Goal: Transaction & Acquisition: Purchase product/service

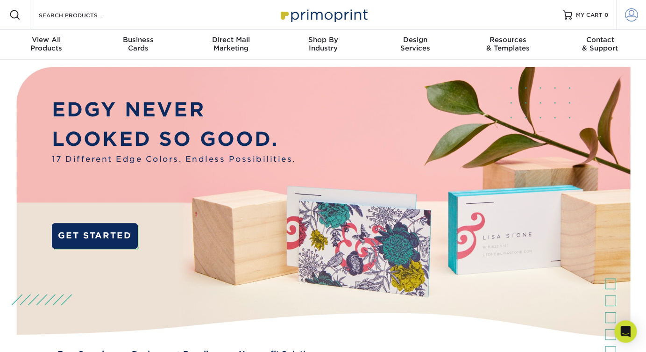
click at [634, 17] on span at bounding box center [631, 14] width 13 height 13
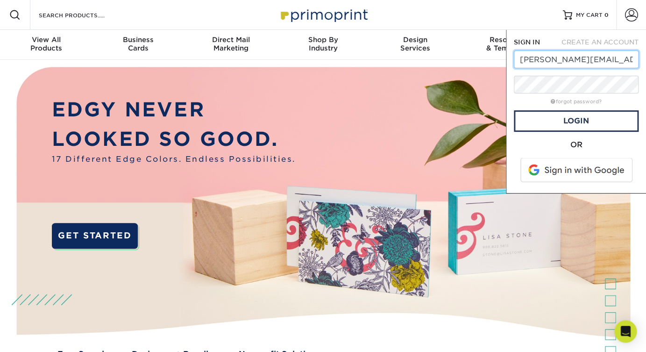
scroll to position [0, 14]
type input "[PERSON_NAME][EMAIL_ADDRESS][DOMAIN_NAME]"
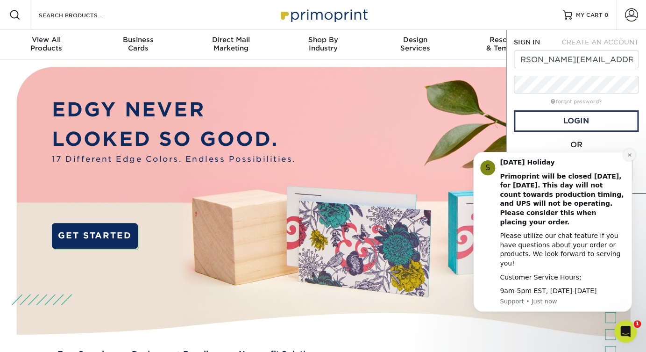
click at [628, 157] on icon "Dismiss notification" at bounding box center [629, 154] width 5 height 5
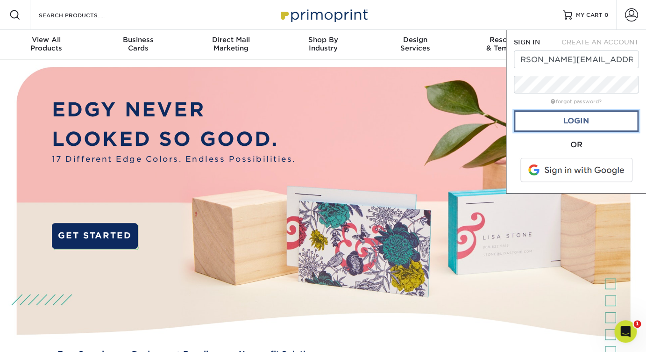
click at [611, 113] on link "Login" at bounding box center [576, 120] width 125 height 21
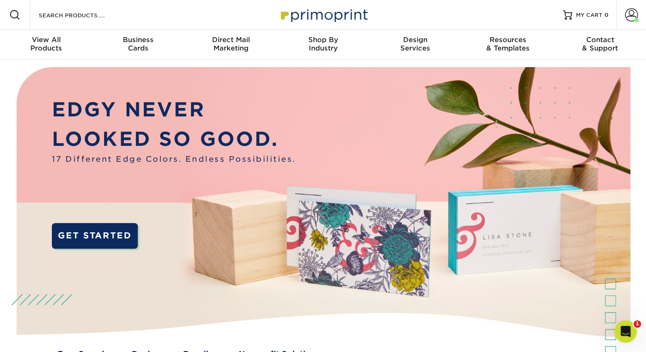
click at [18, 15] on span at bounding box center [14, 14] width 11 height 11
click at [629, 16] on span at bounding box center [631, 14] width 13 height 13
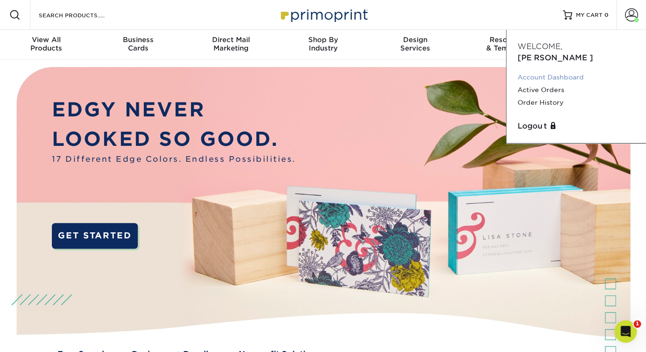
click at [543, 71] on link "Account Dashboard" at bounding box center [576, 77] width 117 height 13
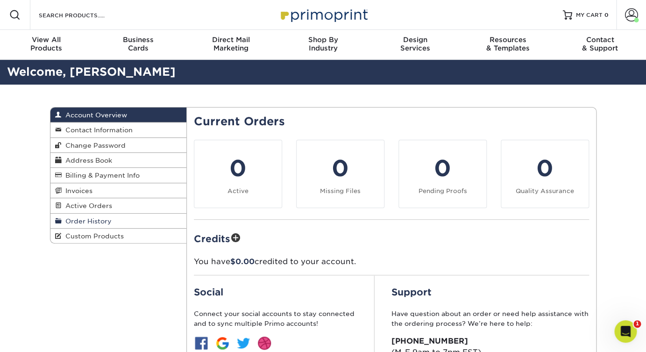
click at [99, 221] on span "Order History" at bounding box center [87, 220] width 50 height 7
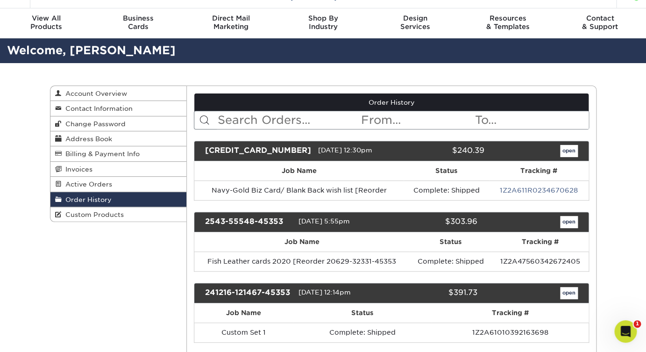
scroll to position [26, 0]
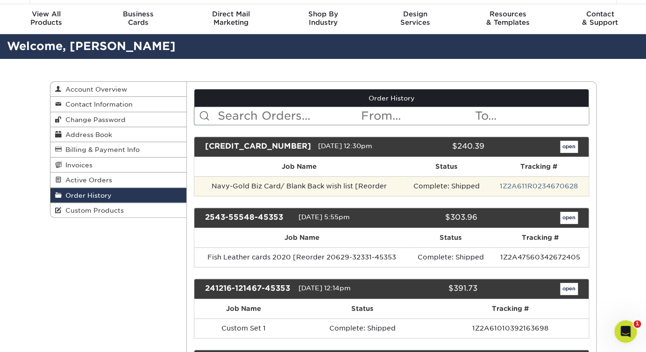
click at [267, 188] on td "Navy-Gold Biz Card/ Blank Back wish list [Reorder" at bounding box center [298, 186] width 209 height 20
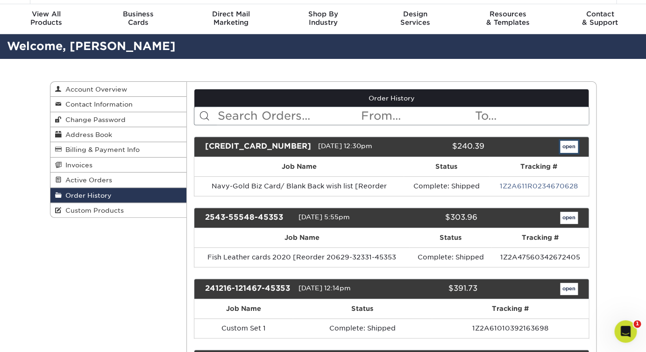
click at [569, 147] on link "open" at bounding box center [569, 147] width 18 height 12
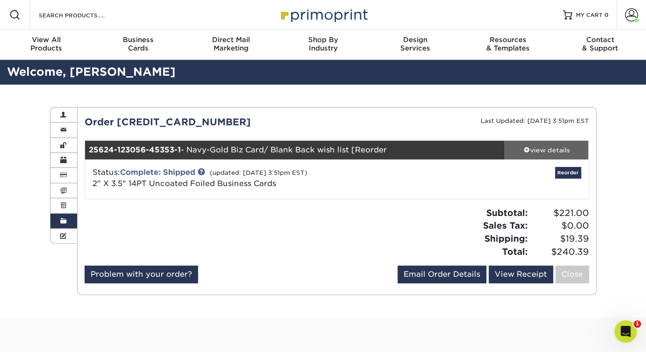
click at [531, 150] on div "view details" at bounding box center [547, 149] width 84 height 9
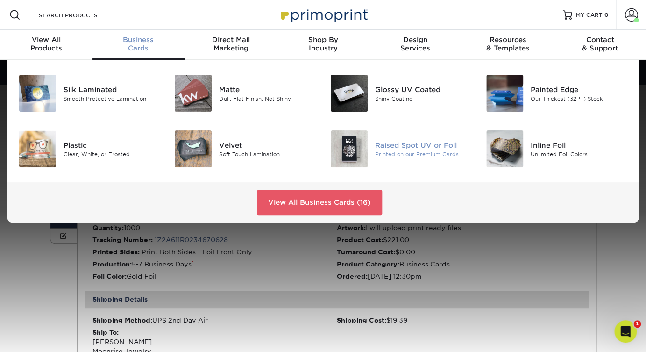
click at [343, 143] on img at bounding box center [349, 148] width 37 height 37
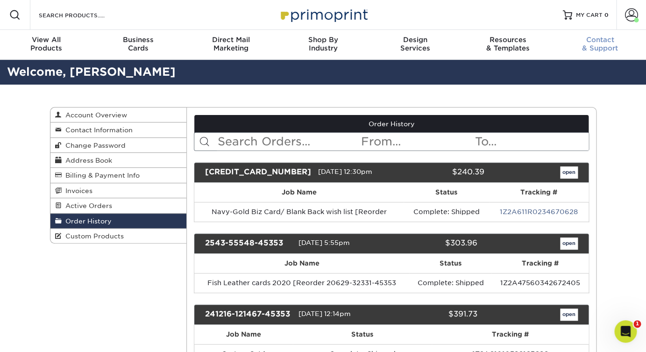
click at [618, 32] on link "Contact & Support" at bounding box center [600, 45] width 93 height 30
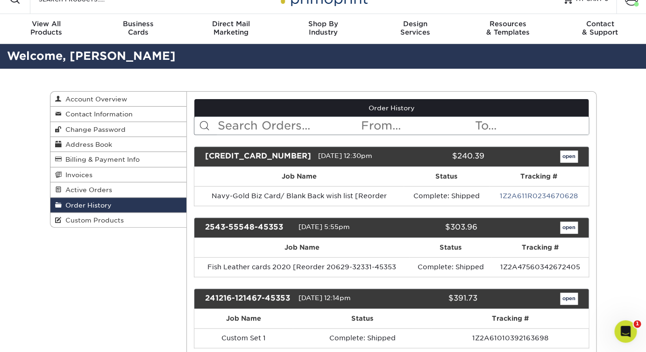
scroll to position [16, 0]
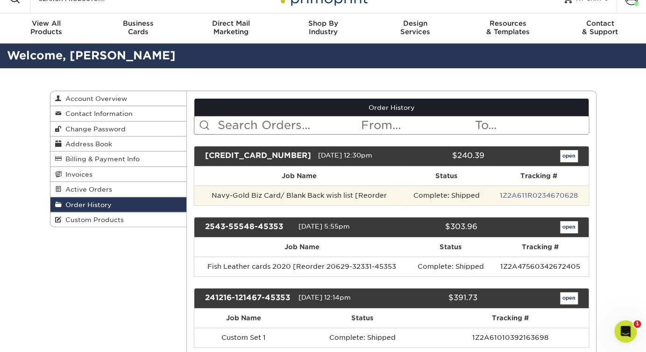
click at [345, 194] on td "Navy-Gold Biz Card/ Blank Back wish list [Reorder" at bounding box center [298, 195] width 209 height 20
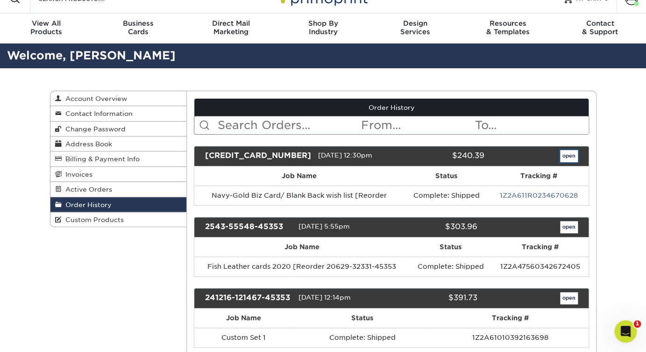
click at [577, 155] on link "open" at bounding box center [569, 156] width 18 height 12
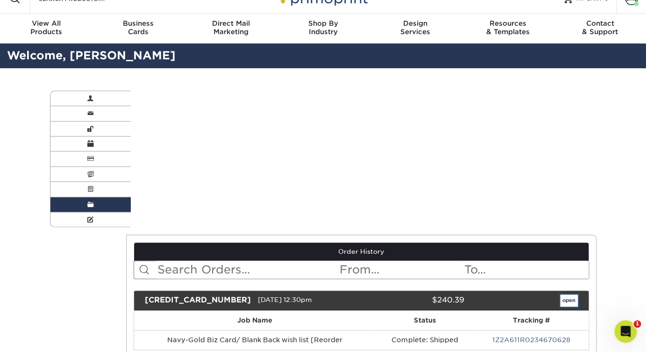
scroll to position [0, 0]
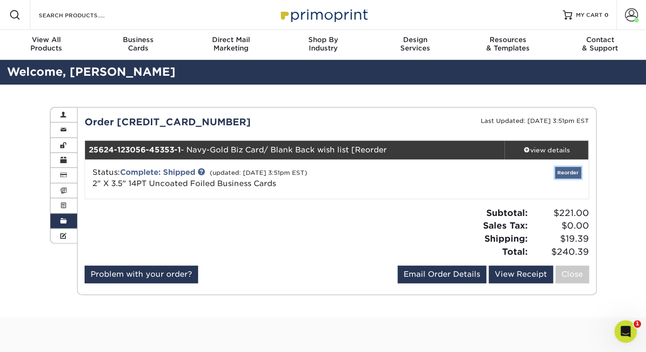
click at [571, 175] on link "Reorder" at bounding box center [568, 173] width 26 height 12
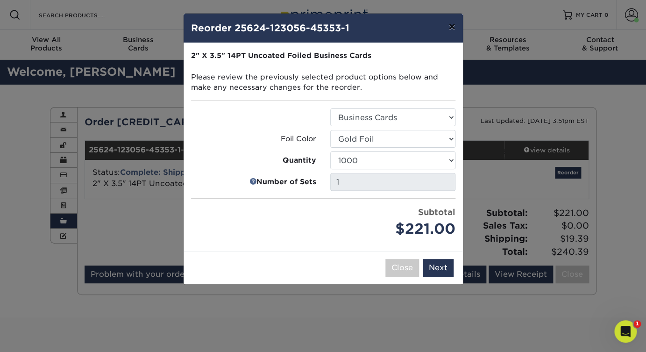
click at [449, 29] on button "×" at bounding box center [451, 27] width 21 height 26
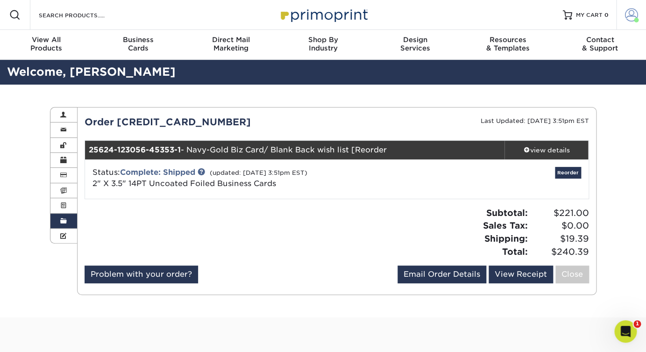
click at [635, 16] on span at bounding box center [631, 14] width 13 height 13
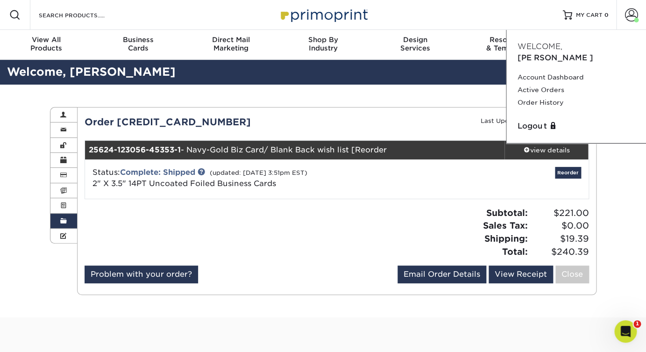
click at [451, 99] on div "Order History Account Overview Contact Information Change Password Address Book…" at bounding box center [323, 201] width 561 height 233
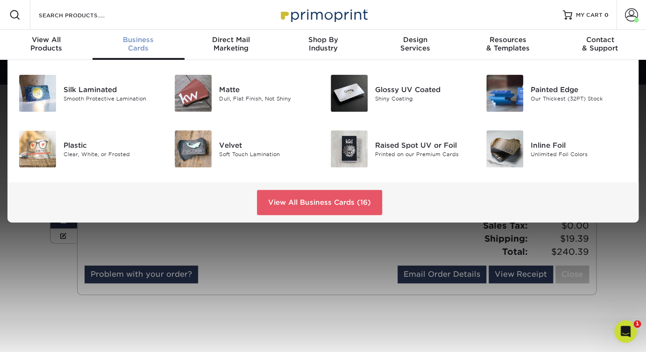
click at [139, 43] on span "Business" at bounding box center [139, 40] width 93 height 8
click at [363, 209] on link "View All Business Cards (16)" at bounding box center [319, 202] width 125 height 25
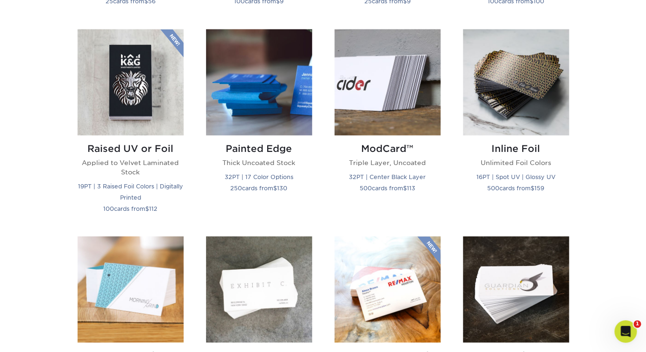
scroll to position [630, 0]
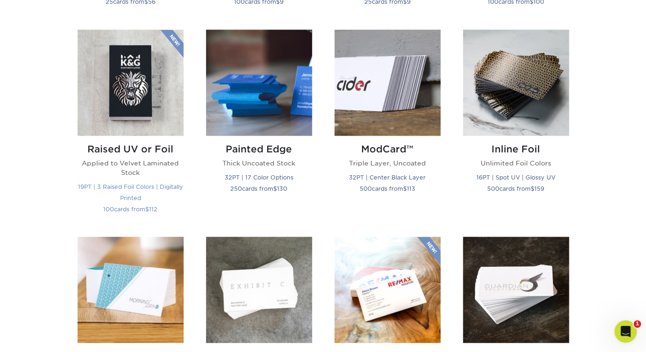
click at [149, 157] on div "Raised UV or Foil Applied to Velvet Laminated Stock 19PT | 3 Raised Foil Colors…" at bounding box center [131, 180] width 106 height 90
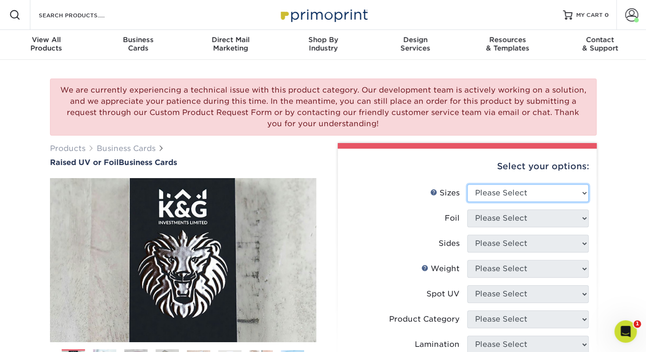
select select "2.00x3.50"
click option "2" x 3.5" - Standard" at bounding box center [0, 0] width 0 height 0
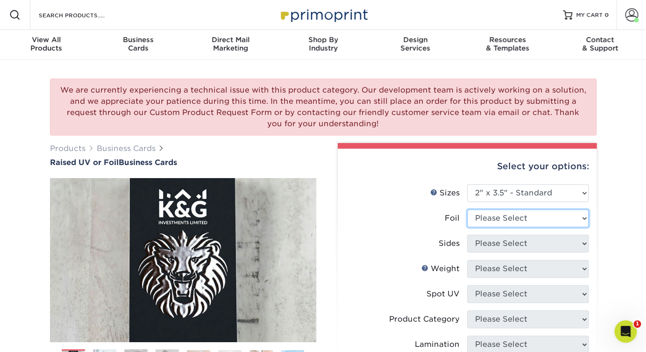
select select "1"
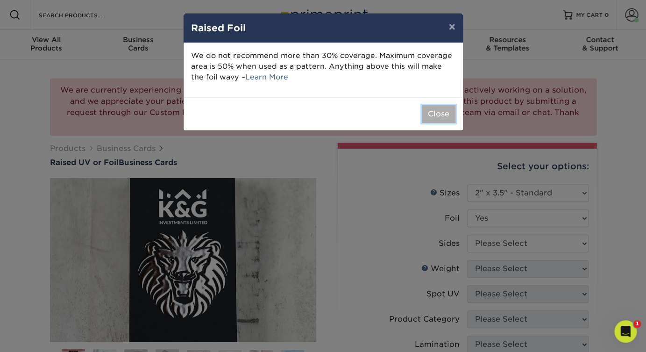
click at [445, 117] on button "Close" at bounding box center [439, 114] width 34 height 18
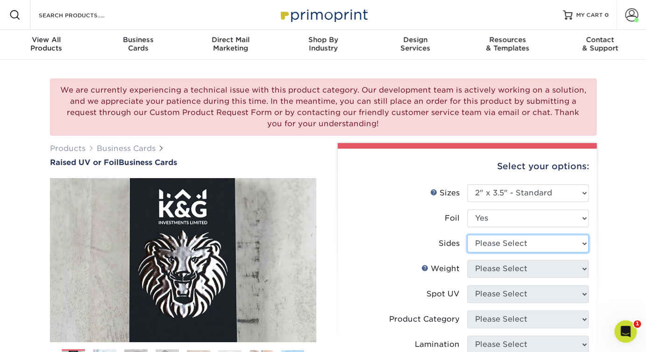
select select "e9e9dfb3-fba1-4d60-972c-fd9ca5904d33"
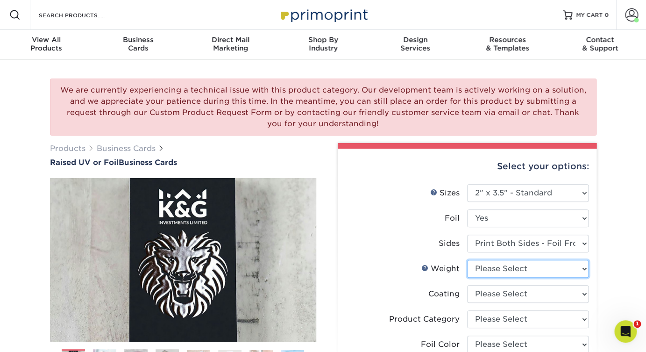
select select "16PT"
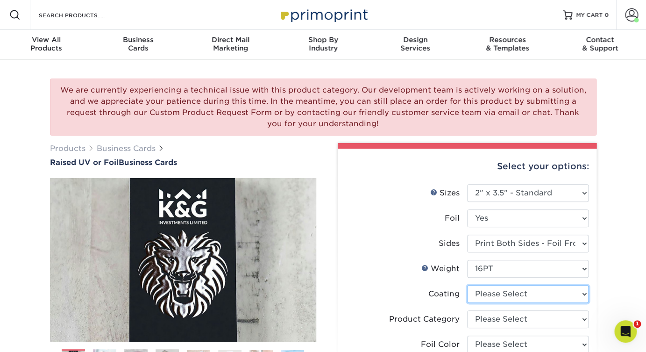
select select "3e7618de-abca-4bda-9f97-8b9129e913d8"
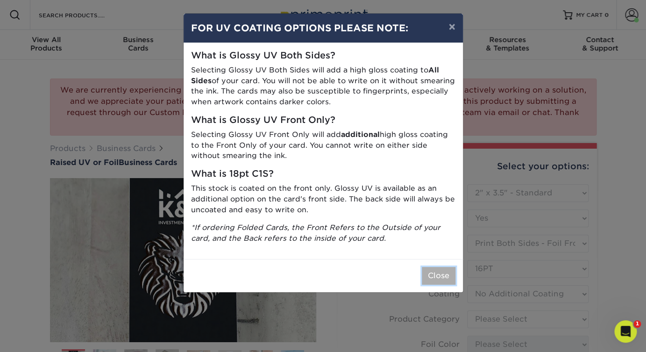
click at [440, 268] on button "Close" at bounding box center [439, 276] width 34 height 18
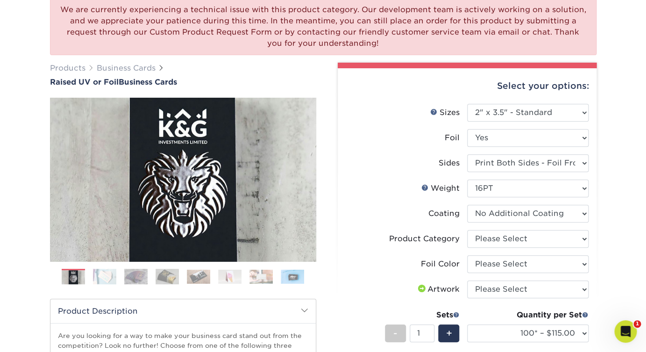
scroll to position [114, 0]
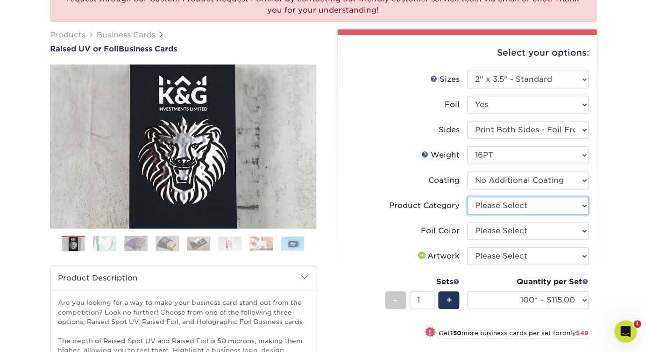
select select "3b5148f1-0588-4f88-a218-97bcfdce65c1"
click option "Business Cards" at bounding box center [0, 0] width 0 height 0
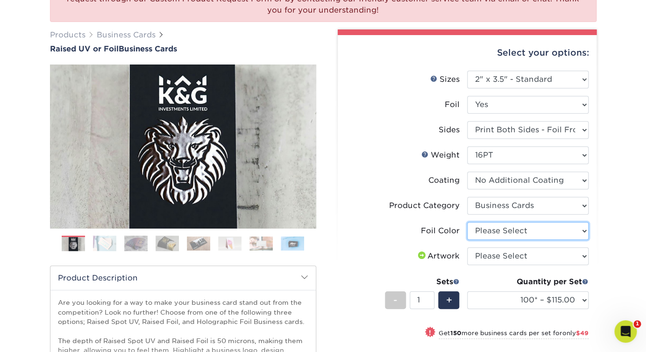
select select "acffa4a5-22f9-4585-ba3f-0adaa54b8c85"
click option "Gold Foil" at bounding box center [0, 0] width 0 height 0
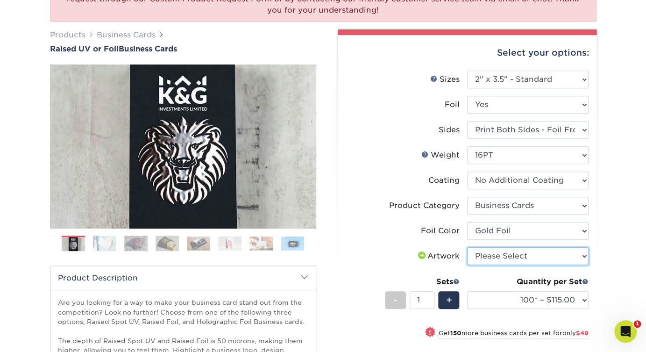
select select "upload"
click option "I will upload files" at bounding box center [0, 0] width 0 height 0
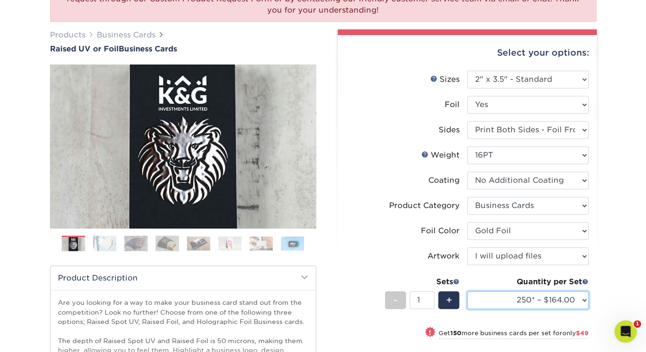
click option "250* – $164.00" at bounding box center [0, 0] width 0 height 0
select select "500* – $221.00"
click option "500* – $221.00" at bounding box center [0, 0] width 0 height 0
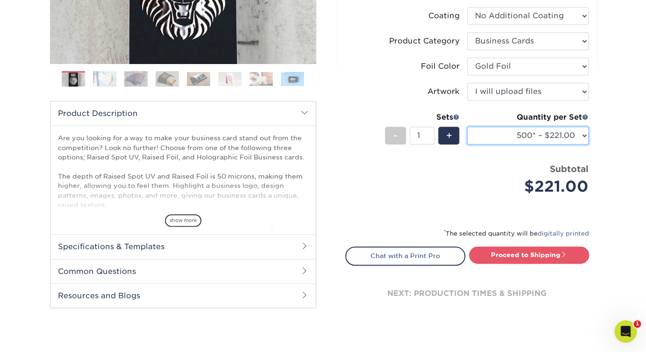
scroll to position [279, 0]
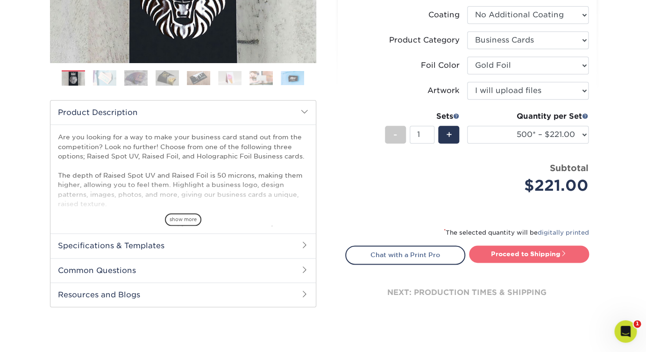
click at [550, 254] on link "Proceed to Shipping" at bounding box center [529, 253] width 120 height 17
type input "Set 1"
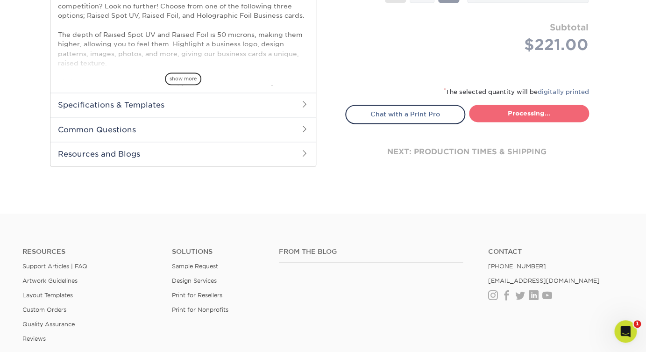
select select "05195c50-42fe-4228-8c42-019ed46e123b"
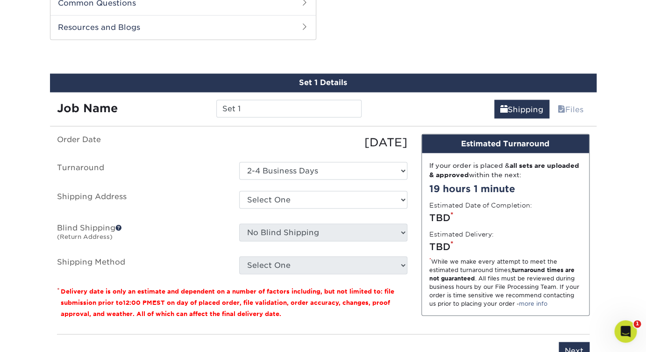
scroll to position [549, 0]
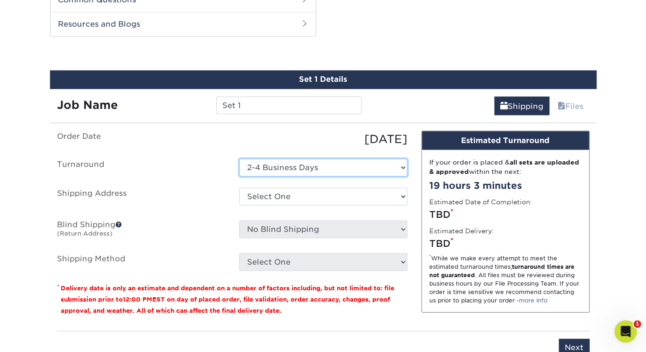
click option "2-4 Business Days" at bounding box center [0, 0] width 0 height 0
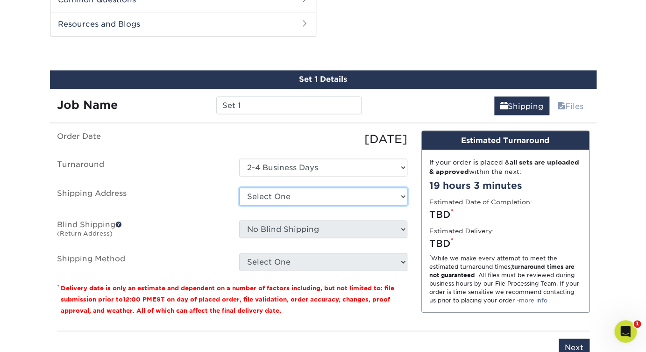
select select "222025"
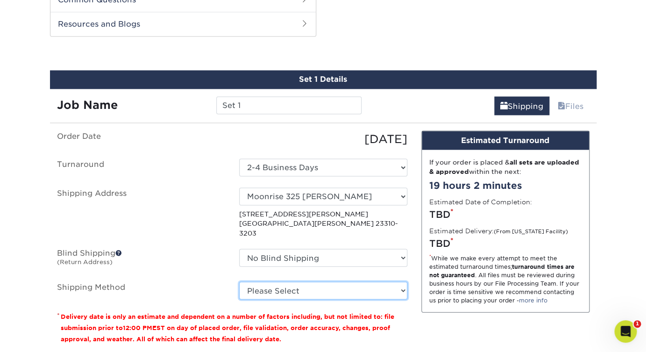
select select "12"
click option "3 Day Shipping Service (+$19.60)" at bounding box center [0, 0] width 0 height 0
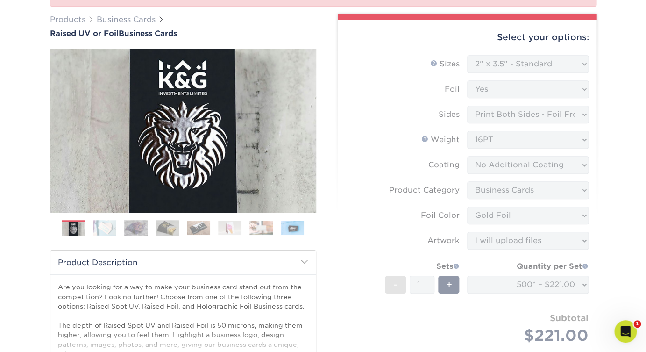
scroll to position [128, 0]
click at [356, 128] on form "Sizes Help Sizes Please Select 2" x 3.5" - Standard Foil Please Select" at bounding box center [467, 211] width 244 height 311
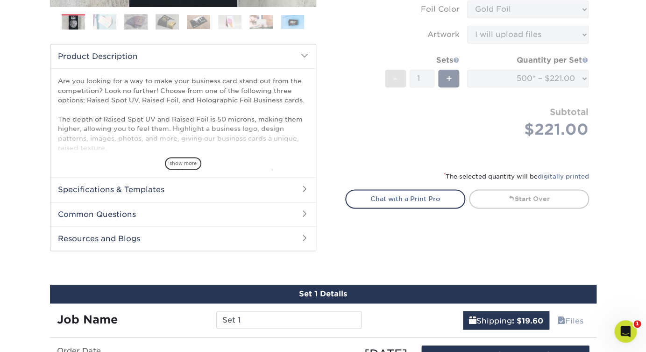
scroll to position [336, 0]
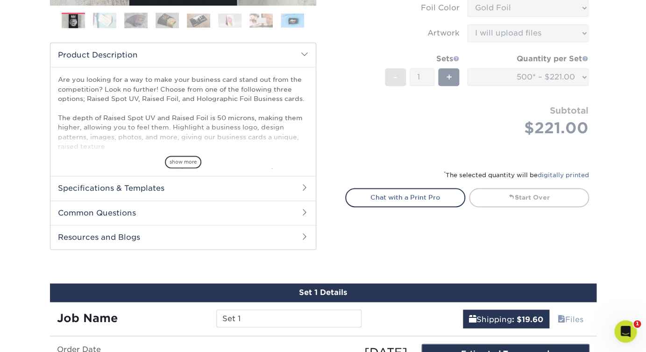
click at [344, 114] on div "Select your options: Sizes Help Sizes Please Select 2" x 3.5" - Standard Foil P…" at bounding box center [467, 13] width 259 height 402
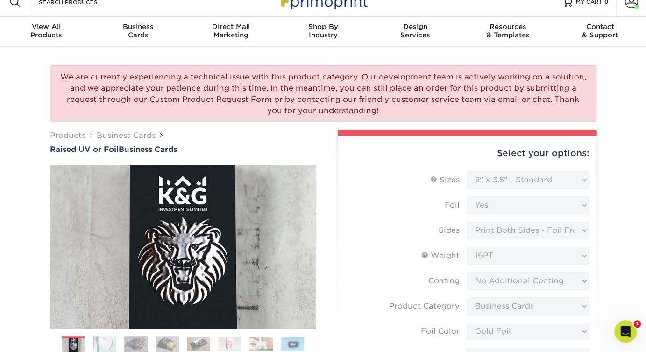
scroll to position [0, 0]
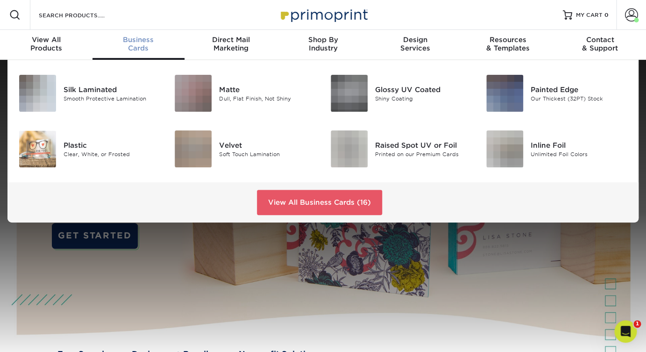
click at [140, 50] on div "Business Cards" at bounding box center [139, 44] width 93 height 17
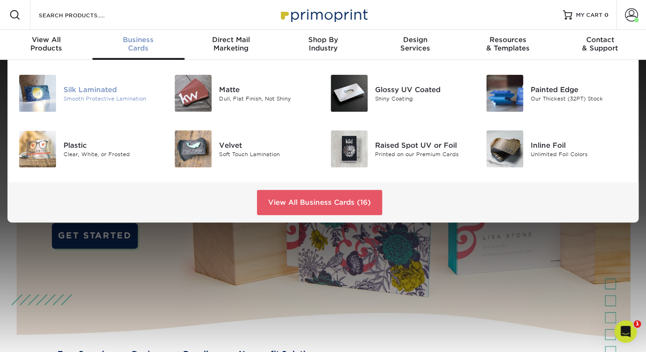
click at [102, 94] on div "Silk Laminated" at bounding box center [112, 89] width 97 height 10
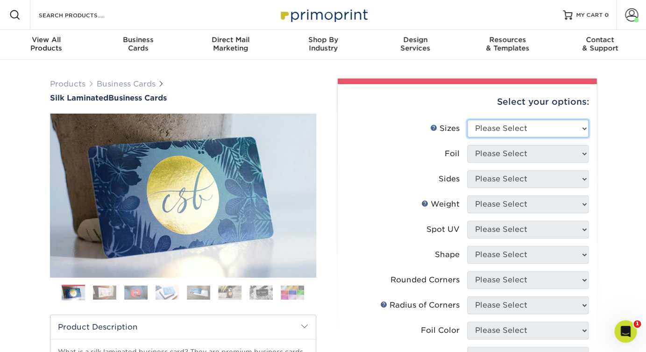
select select "2.00x3.50"
click option "2" x 3.5" - Standard" at bounding box center [0, 0] width 0 height 0
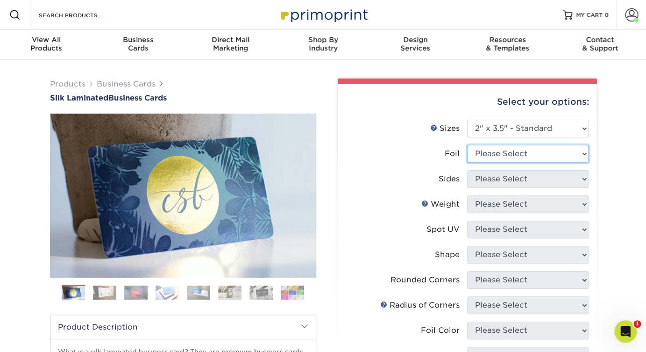
select select "1"
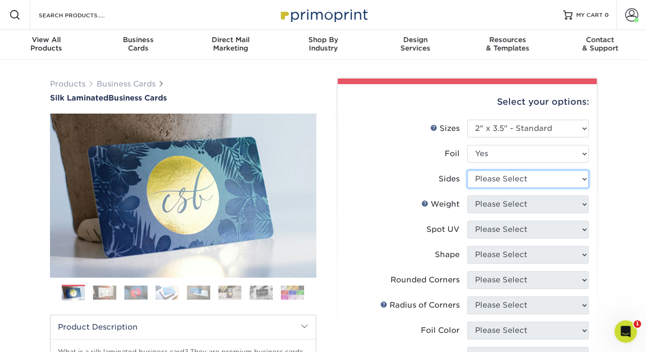
select select "e9e9dfb3-fba1-4d60-972c-fd9ca5904d33"
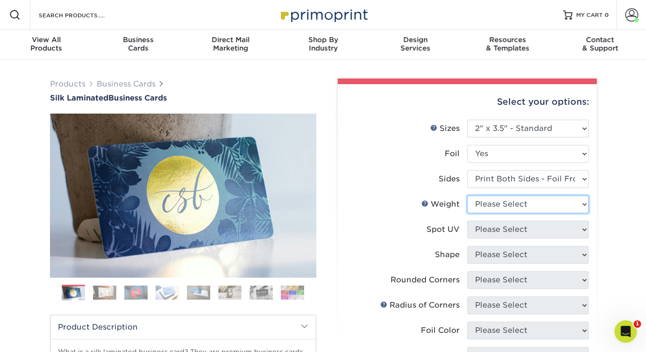
select select "16PT"
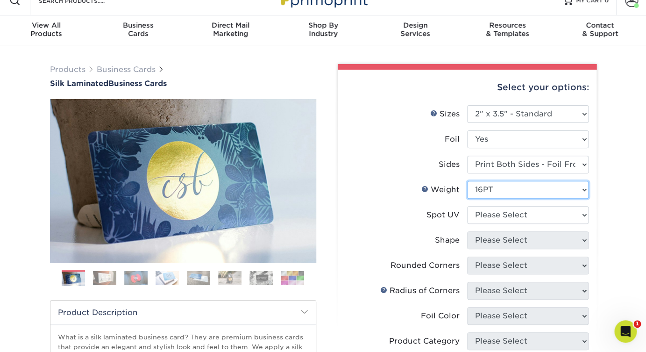
scroll to position [16, 0]
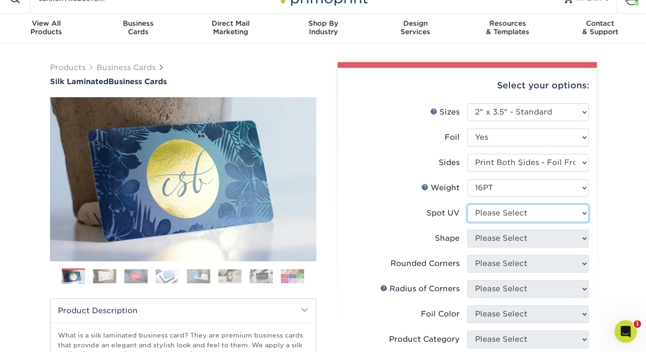
select select "3"
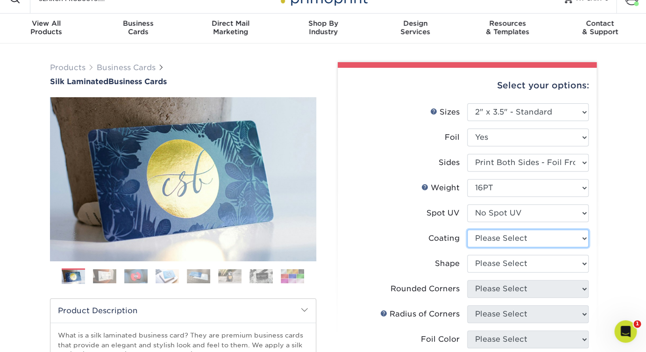
select select "3e7618de-abca-4bda-9f97-8b9129e913d8"
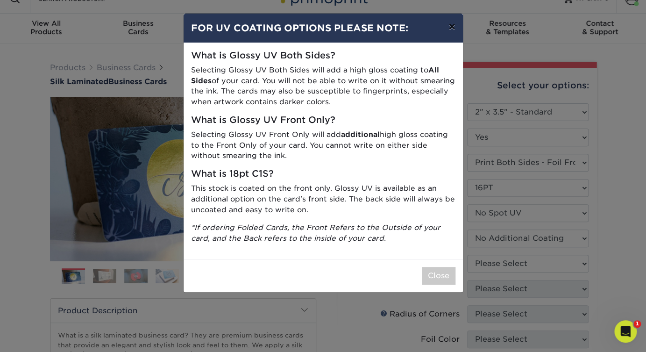
click at [450, 30] on button "×" at bounding box center [451, 27] width 21 height 26
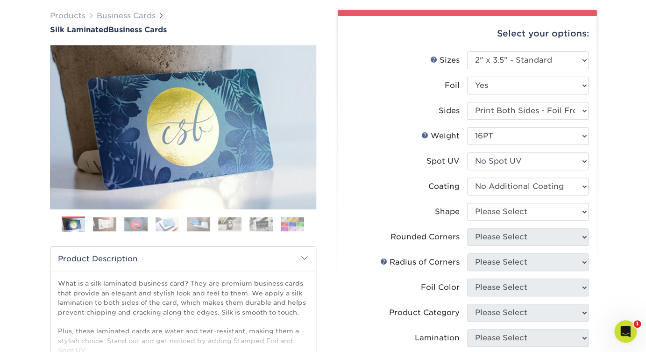
scroll to position [110, 0]
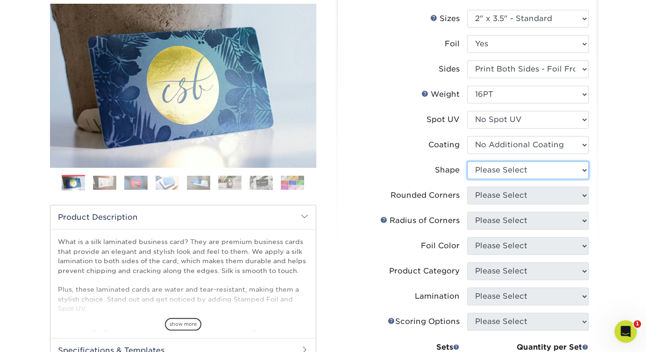
select select "standard"
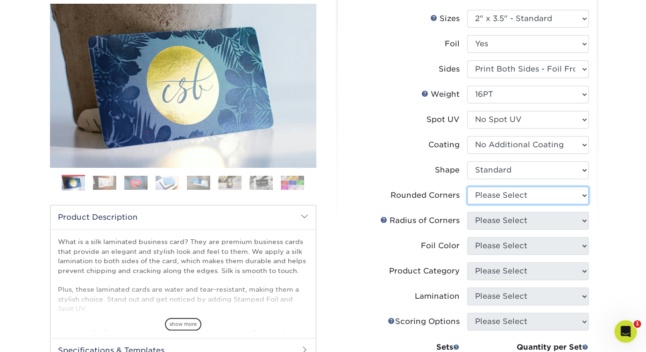
select select "0"
click option "No" at bounding box center [0, 0] width 0 height 0
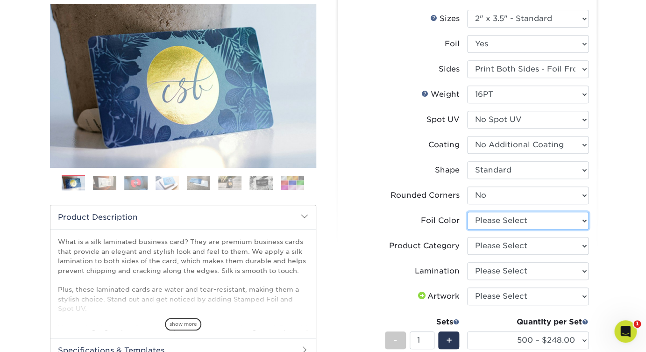
select select "acffa4a5-22f9-4585-ba3f-0adaa54b8c85"
click option "Gold Foil" at bounding box center [0, 0] width 0 height 0
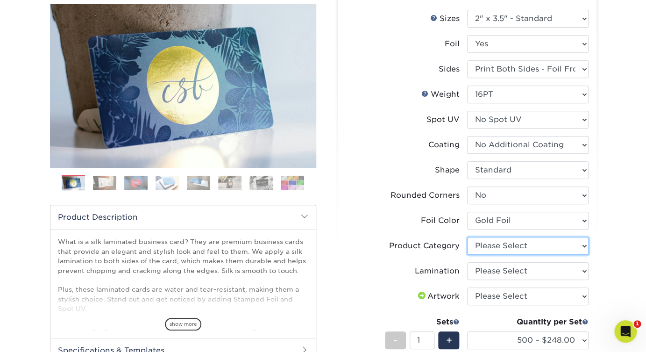
select select "3b5148f1-0588-4f88-a218-97bcfdce65c1"
click option "Business Cards" at bounding box center [0, 0] width 0 height 0
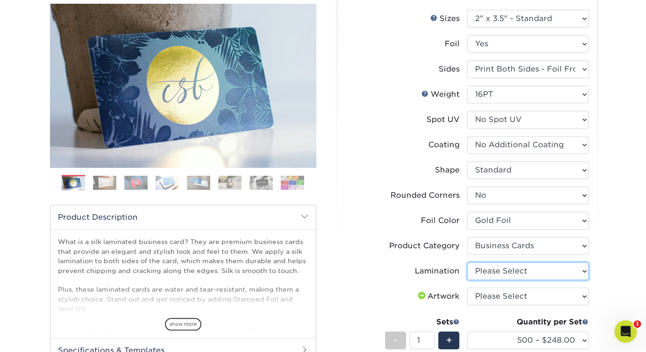
select select "ccacb42f-45f7-42d3-bbd3-7c8421cf37f0"
click option "Silk" at bounding box center [0, 0] width 0 height 0
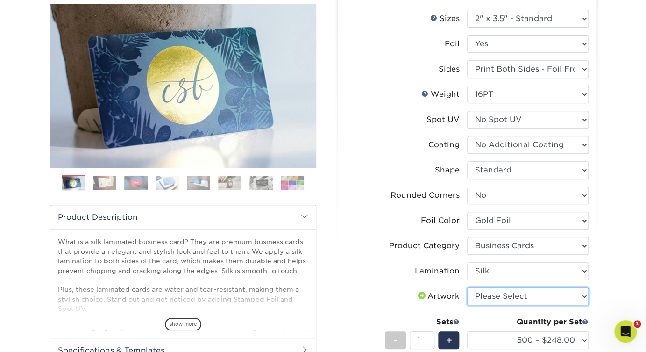
select select "upload"
click option "I will upload files" at bounding box center [0, 0] width 0 height 0
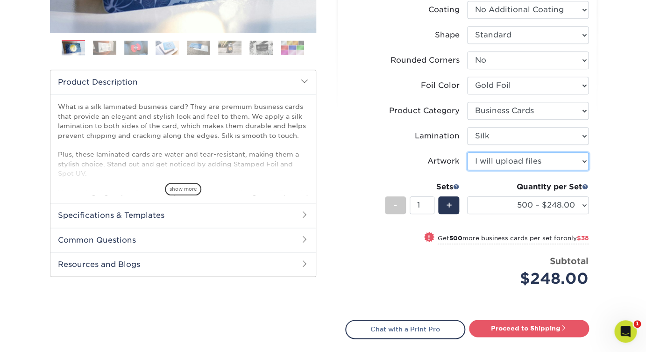
scroll to position [246, 0]
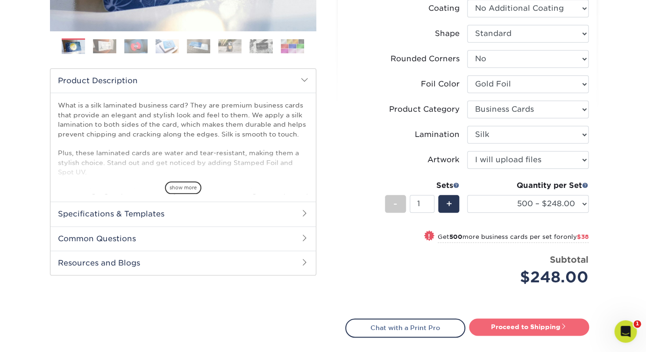
click at [510, 325] on link "Proceed to Shipping" at bounding box center [529, 326] width 120 height 17
type input "Set 1"
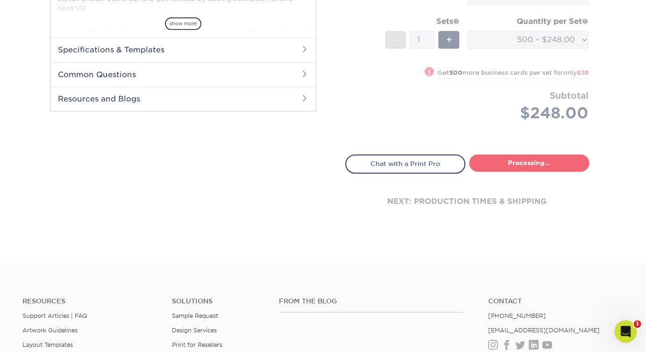
select select "f67cd561-658c-43c4-a0fa-33a72eb27a32"
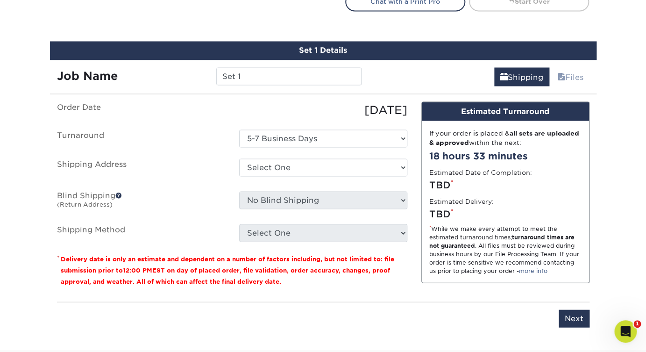
scroll to position [590, 0]
